Goal: Transaction & Acquisition: Purchase product/service

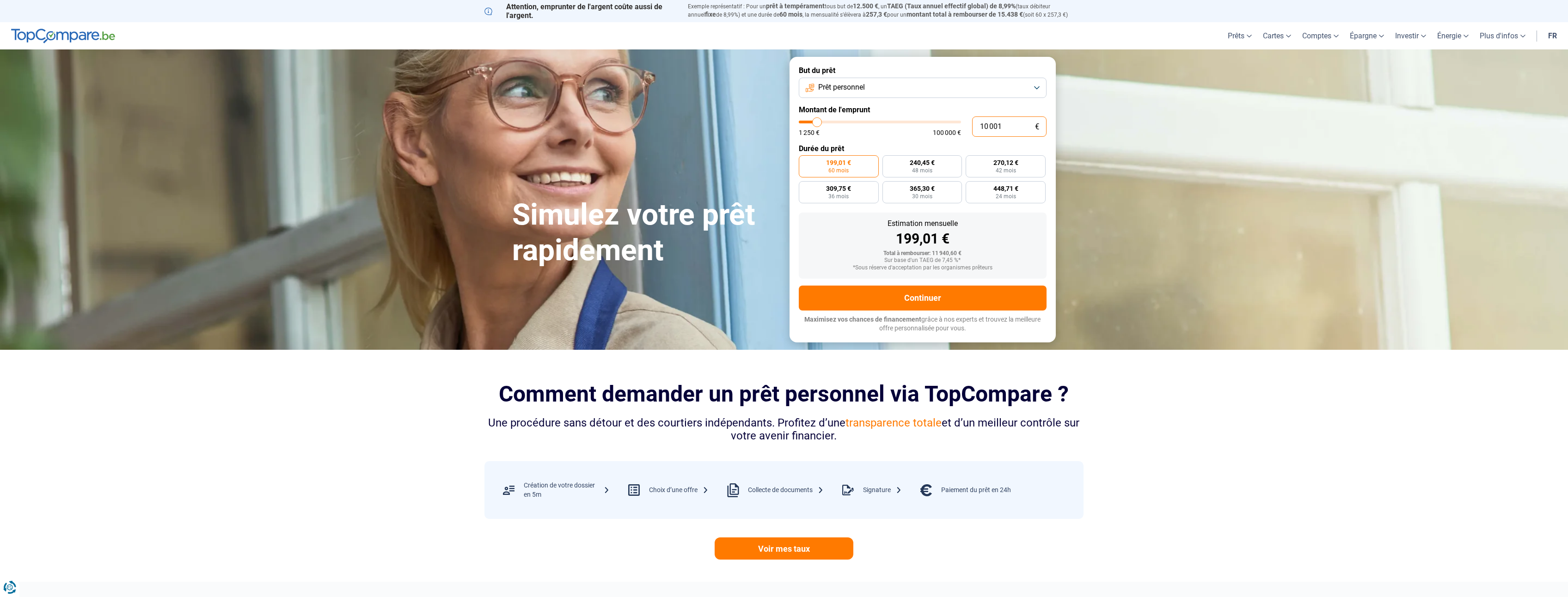
drag, startPoint x: 1016, startPoint y: 128, endPoint x: 973, endPoint y: 127, distance: 43.0
click at [973, 127] on input "10 001" at bounding box center [1009, 126] width 74 height 20
type input "8"
type input "1250"
type input "80"
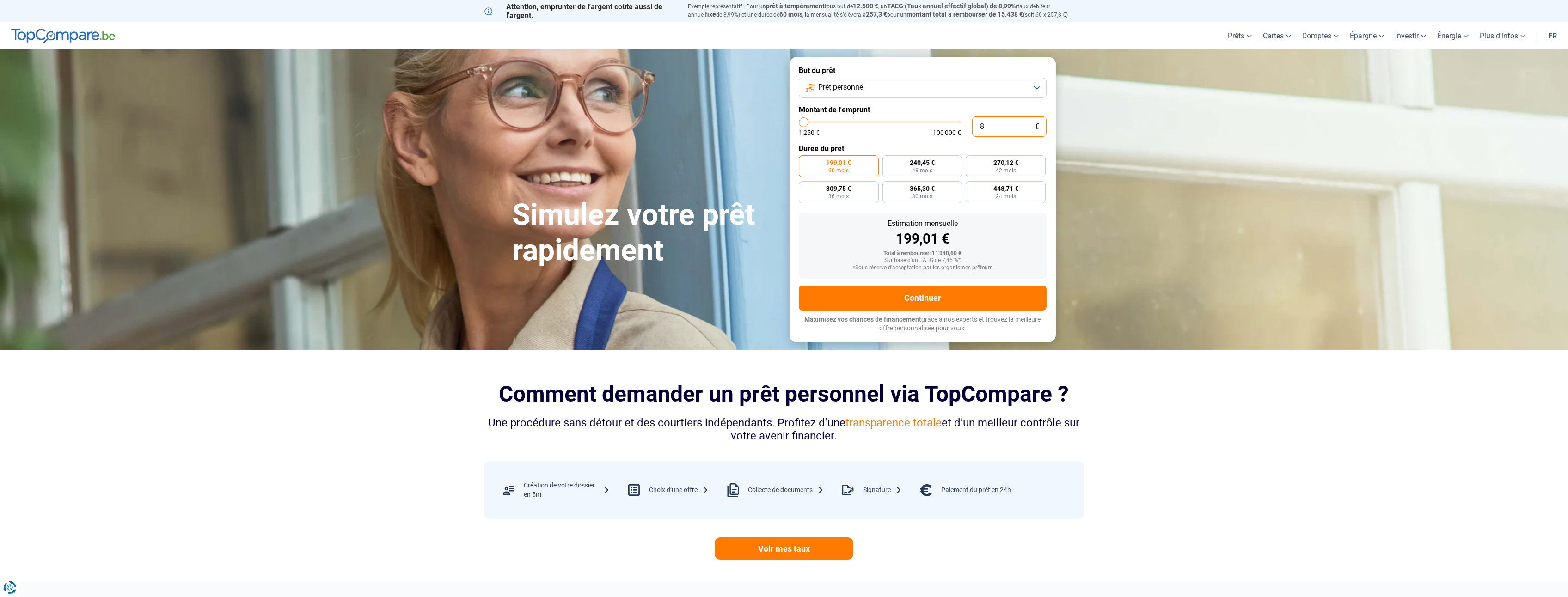
type input "1250"
type input "800"
type input "1250"
type input "8 000"
type input "8000"
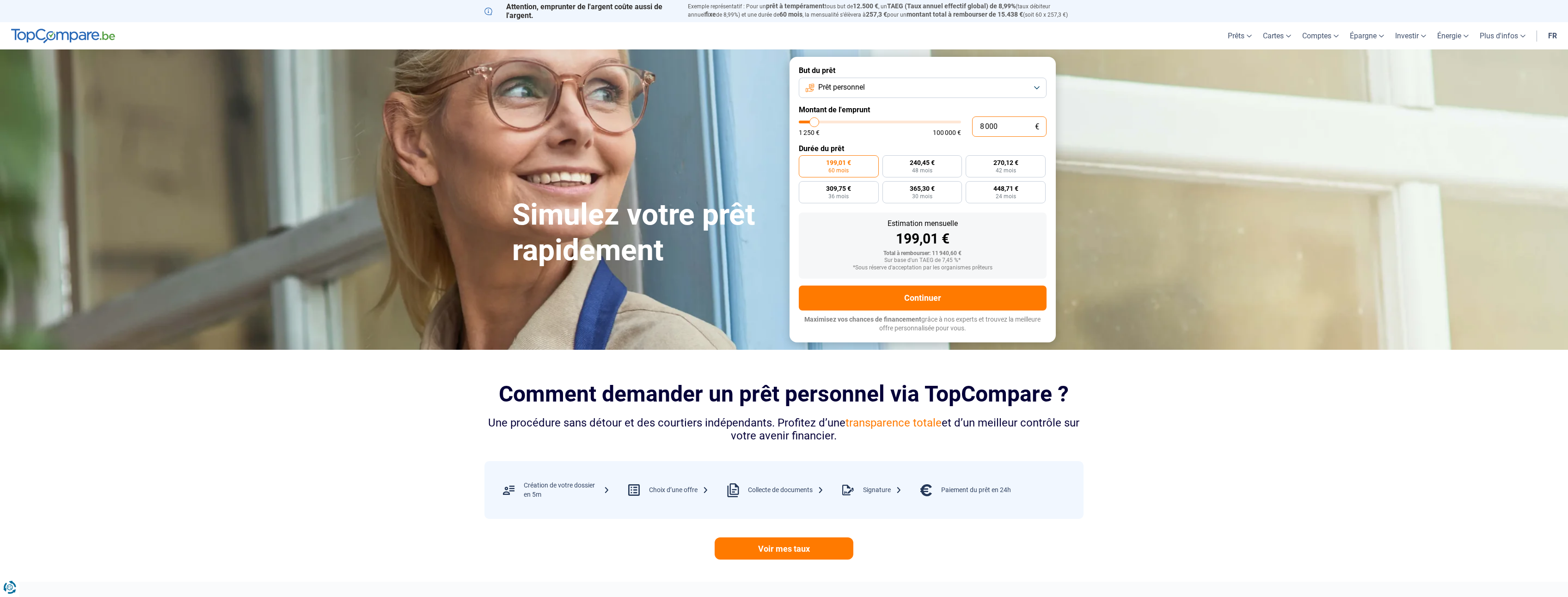
radio input "true"
type input "8 000"
click at [996, 172] on span "36 mois" at bounding box center [1006, 170] width 20 height 5
click at [971, 161] on input "247,77 € 36 mois" at bounding box center [968, 158] width 6 height 6
radio input "true"
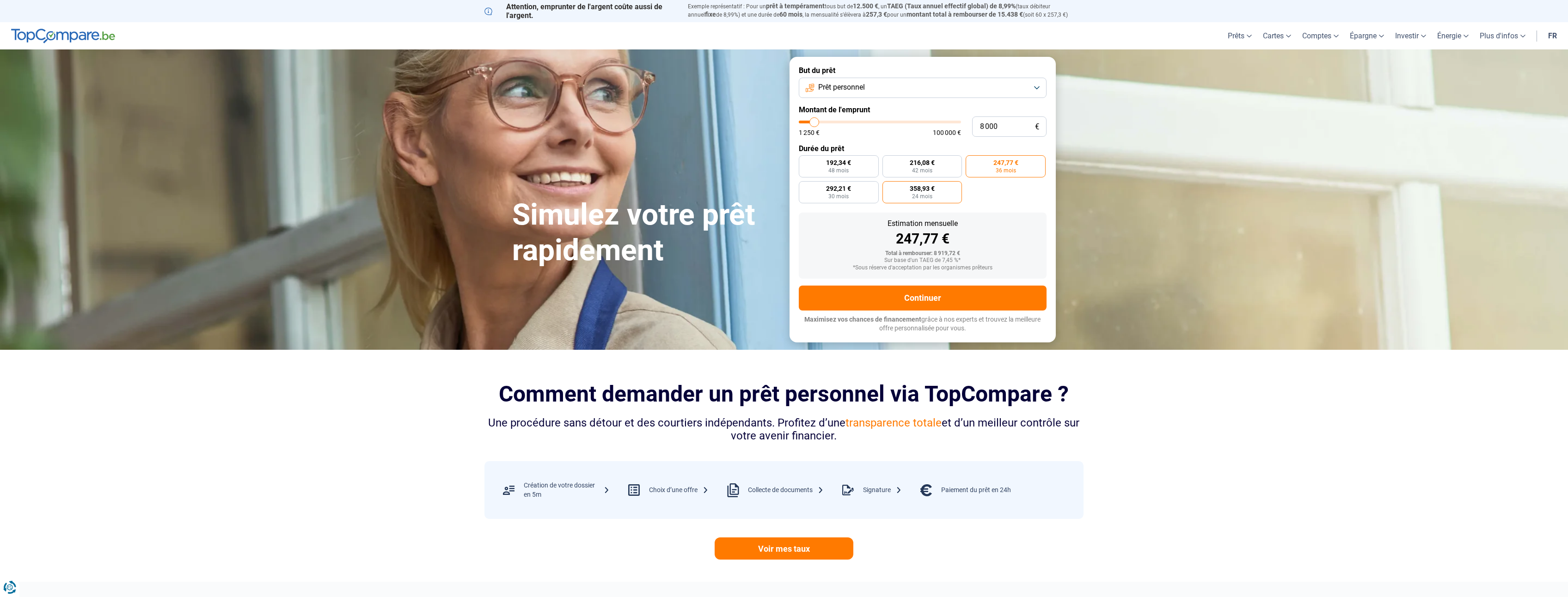
click at [934, 194] on label "358,93 € 24 mois" at bounding box center [922, 192] width 80 height 22
click at [889, 187] on input "358,93 € 24 mois" at bounding box center [886, 184] width 6 height 6
radio input "true"
click at [853, 194] on label "292,21 € 30 mois" at bounding box center [838, 192] width 80 height 22
click at [805, 187] on input "292,21 € 30 mois" at bounding box center [802, 184] width 6 height 6
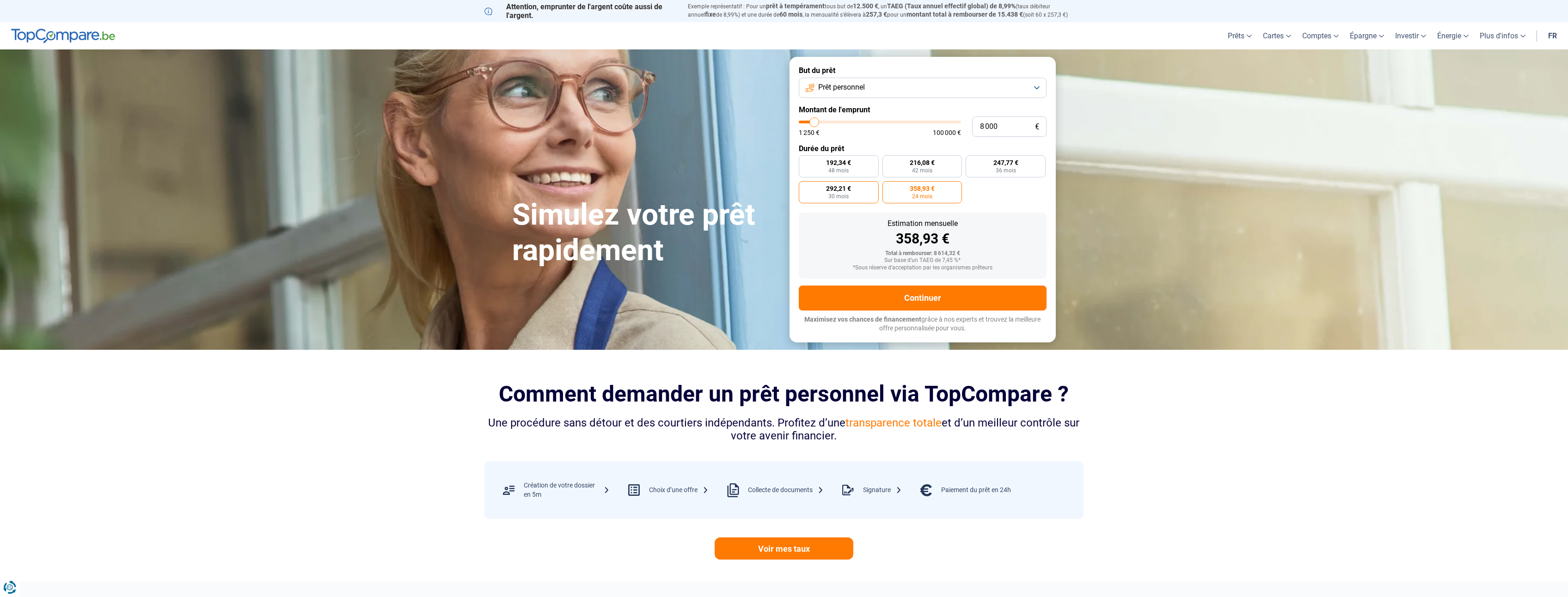
radio input "true"
click at [892, 298] on button "Continuer" at bounding box center [922, 298] width 248 height 25
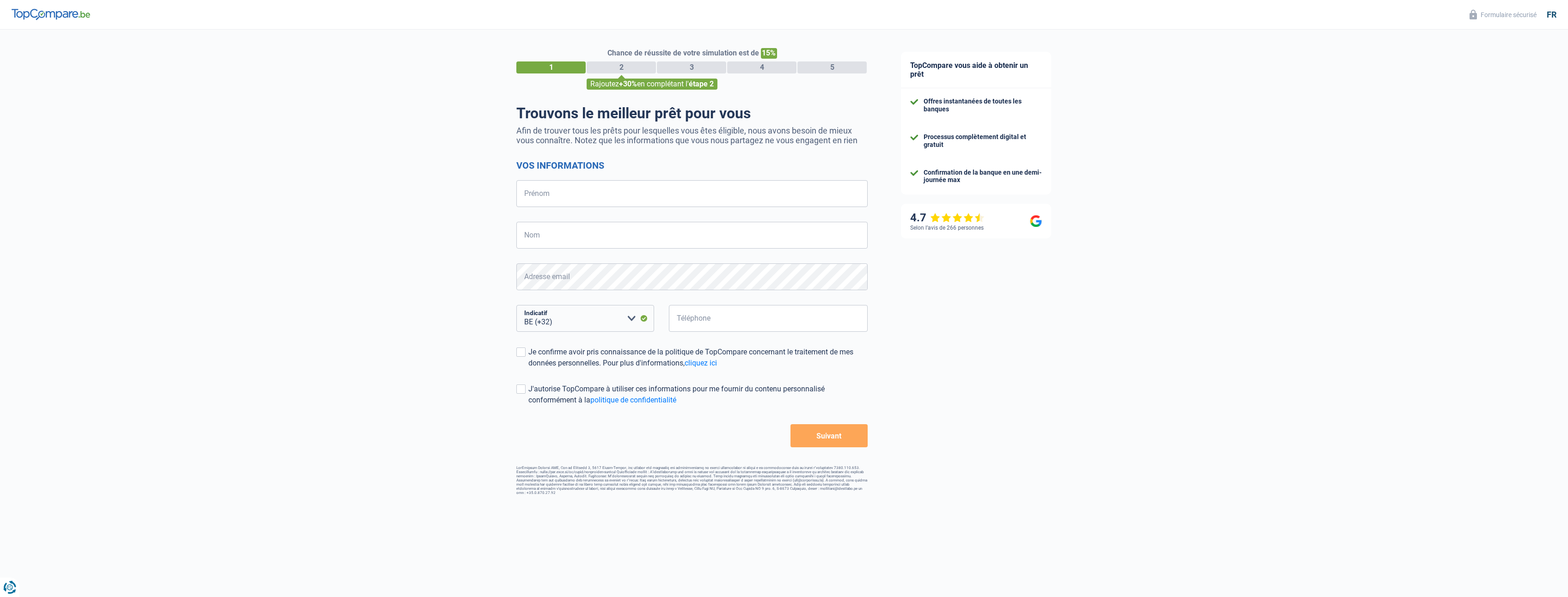
select select "32"
